Goal: Check status: Check status

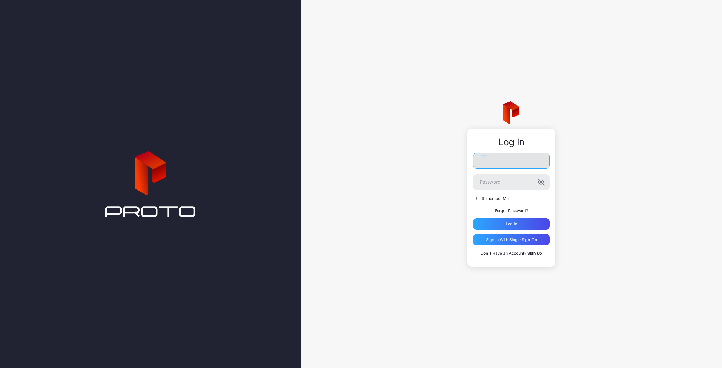
click at [504, 160] on input "Email" at bounding box center [511, 161] width 77 height 16
type input "**********"
click at [473, 218] on button "Log in" at bounding box center [511, 223] width 77 height 11
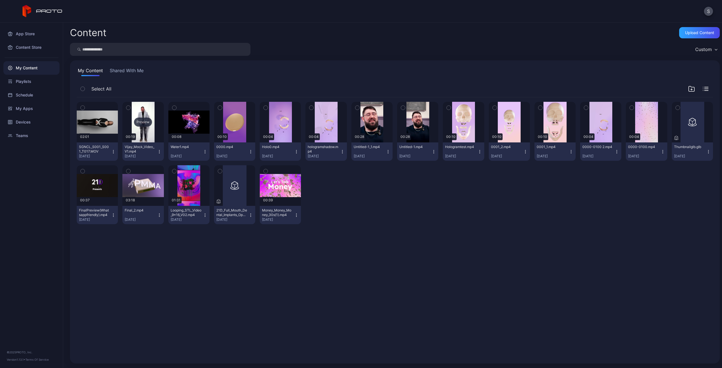
click at [146, 124] on div "Preview" at bounding box center [143, 122] width 18 height 9
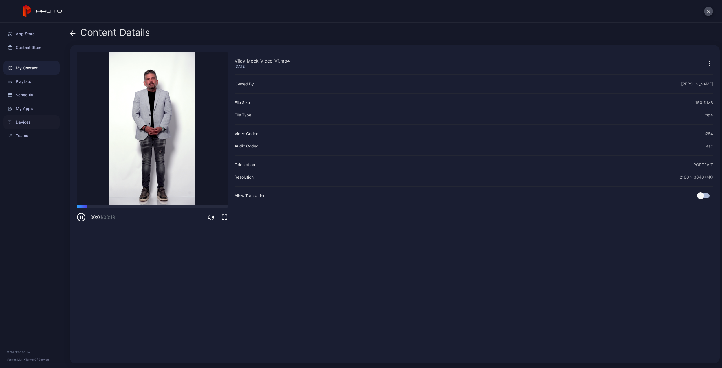
click at [26, 122] on div "Devices" at bounding box center [31, 122] width 56 height 14
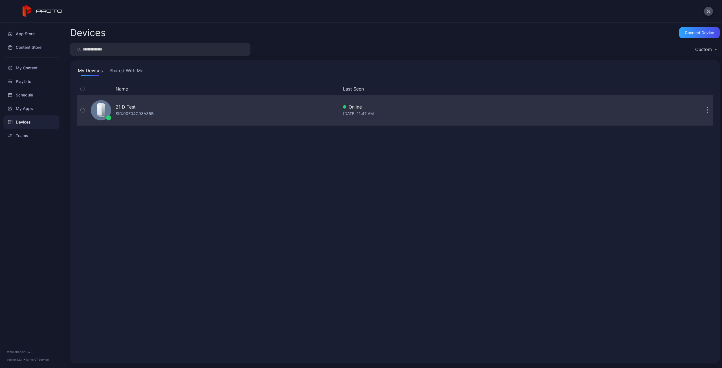
click at [124, 102] on div "21 D Test SID: 00E04C93A35B" at bounding box center [214, 110] width 250 height 28
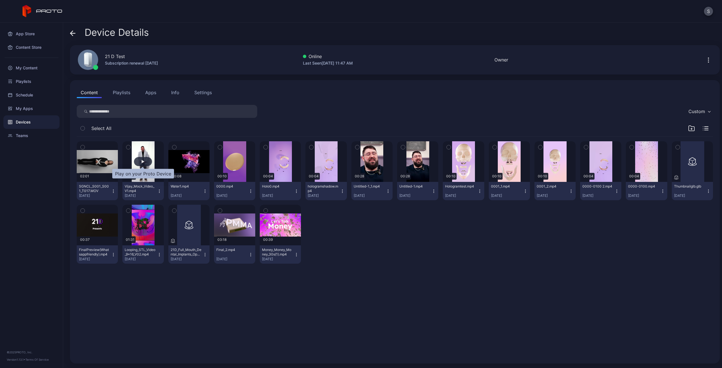
click at [144, 159] on div "button" at bounding box center [143, 161] width 18 height 9
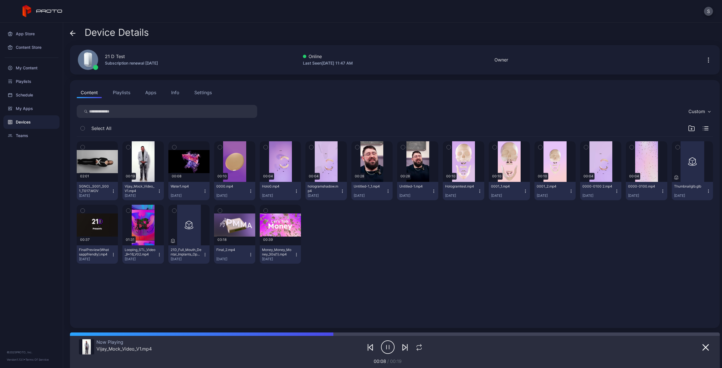
click at [387, 347] on icon "button" at bounding box center [388, 347] width 14 height 14
